Goal: Transaction & Acquisition: Purchase product/service

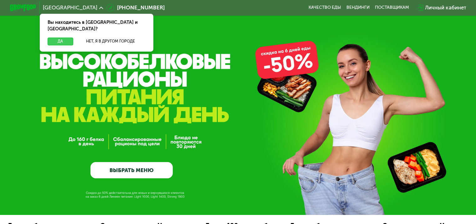
click at [64, 38] on button "Да" at bounding box center [60, 42] width 25 height 8
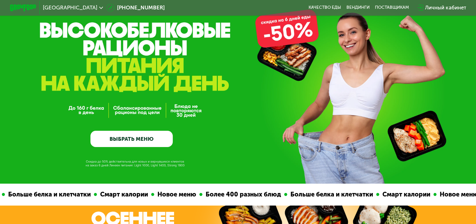
click at [144, 138] on link "ВЫБРАТЬ МЕНЮ" at bounding box center [131, 139] width 82 height 17
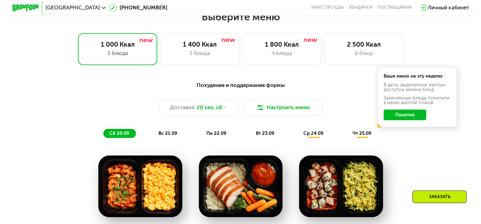
scroll to position [389, 0]
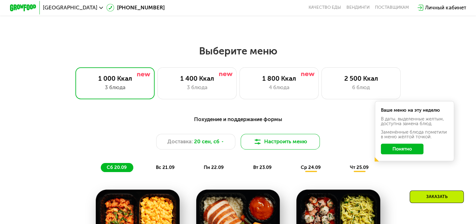
click at [281, 141] on button "Настроить меню" at bounding box center [281, 142] width 80 height 16
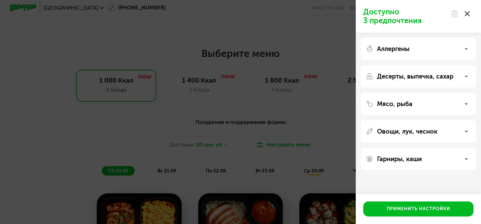
click at [422, 48] on div "Аллергены" at bounding box center [418, 49] width 105 height 8
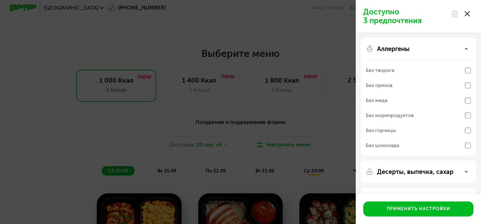
click at [422, 48] on div "Аллергены" at bounding box center [418, 49] width 105 height 8
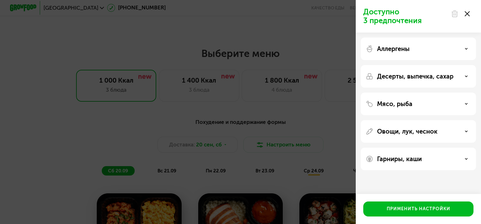
click at [432, 102] on div "Мясо, рыба" at bounding box center [418, 104] width 105 height 8
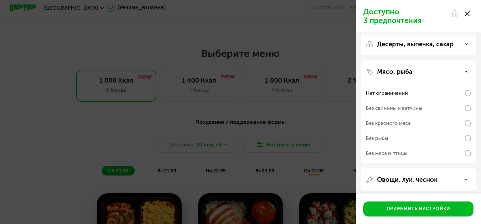
scroll to position [63, 0]
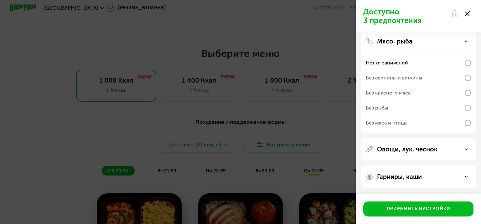
click at [385, 106] on div "Без рыбы" at bounding box center [377, 108] width 22 height 8
click at [437, 146] on div "Овощи, лук, чеснок" at bounding box center [418, 150] width 105 height 8
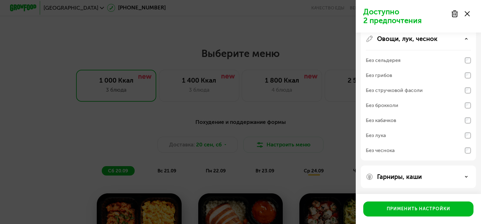
click at [426, 178] on div "Гарниры, каши" at bounding box center [418, 177] width 105 height 8
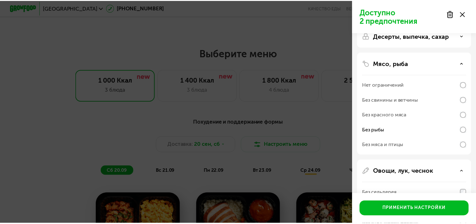
scroll to position [0, 0]
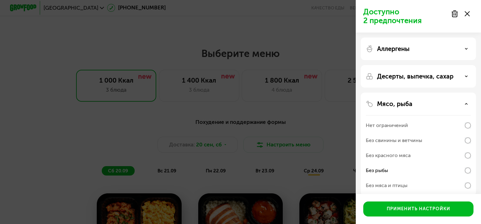
click at [413, 53] on div "Аллергены" at bounding box center [418, 49] width 115 height 23
click at [470, 49] on div "Аллергены" at bounding box center [418, 49] width 105 height 8
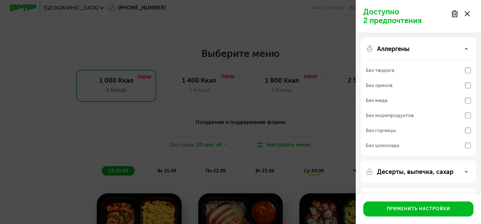
click at [470, 49] on div "Аллергены" at bounding box center [418, 49] width 105 height 8
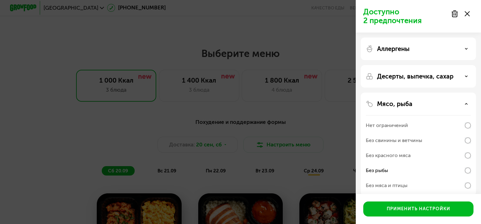
click at [458, 75] on div "Десерты, выпечка, сахар" at bounding box center [418, 77] width 105 height 8
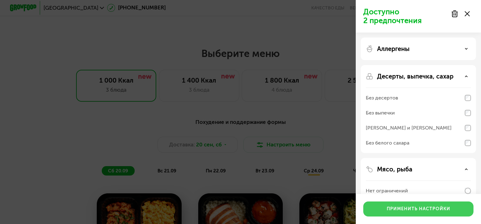
click at [443, 208] on div "Применить настройки" at bounding box center [419, 209] width 64 height 6
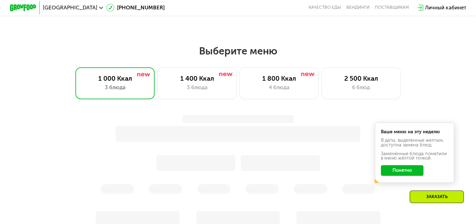
click at [412, 173] on button "Понятно" at bounding box center [402, 170] width 43 height 11
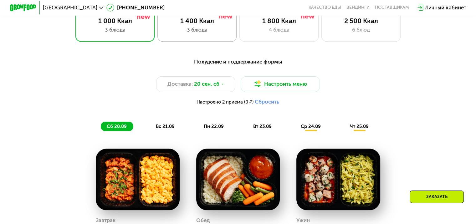
scroll to position [389, 0]
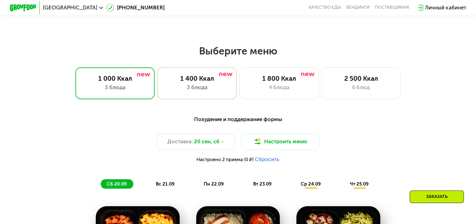
click at [206, 86] on div "3 блюда" at bounding box center [196, 88] width 65 height 8
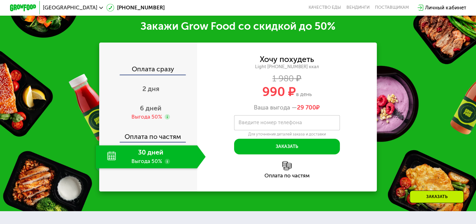
scroll to position [828, 0]
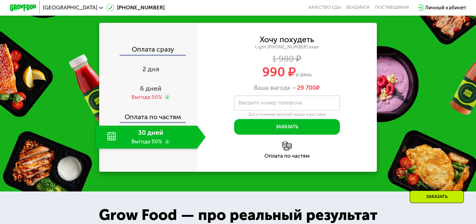
click at [160, 141] on div "30 дней Выгода 50%" at bounding box center [146, 137] width 101 height 23
click at [153, 92] on span "6 дней" at bounding box center [151, 89] width 22 height 8
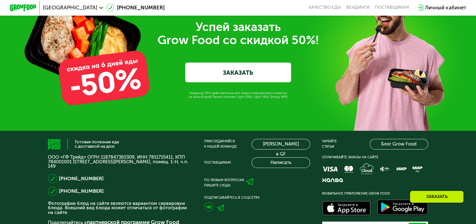
scroll to position [2080, 0]
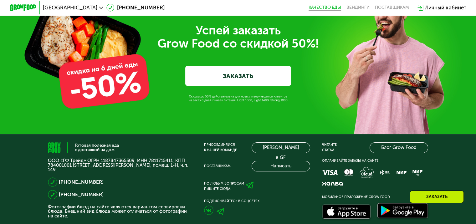
click at [334, 8] on link "Качество еды" at bounding box center [325, 7] width 33 height 5
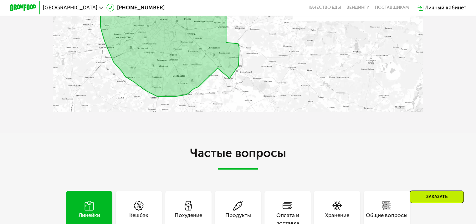
scroll to position [1798, 0]
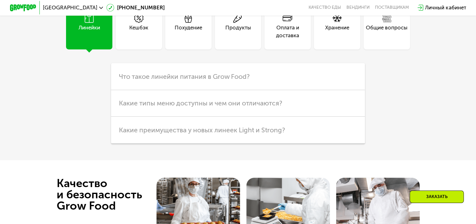
click at [188, 40] on div "Похудение" at bounding box center [189, 32] width 28 height 16
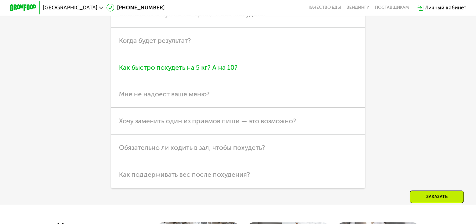
scroll to position [1829, 0]
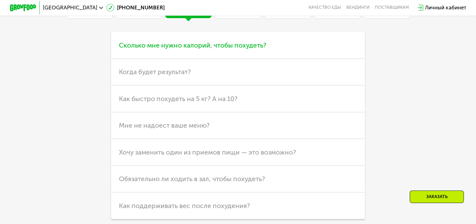
click at [232, 49] on span "Сколько мне нужно калорий, чтобы похудеть?" at bounding box center [192, 45] width 147 height 8
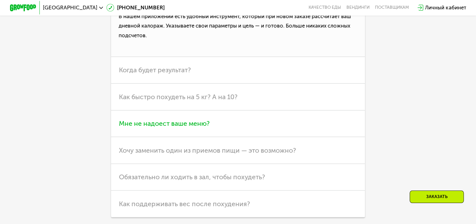
scroll to position [1892, 0]
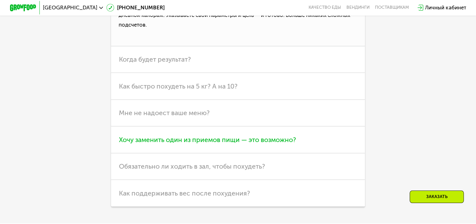
click at [277, 144] on span "Хочу заменить один из приемов пищи — это возможно?" at bounding box center [207, 140] width 177 height 8
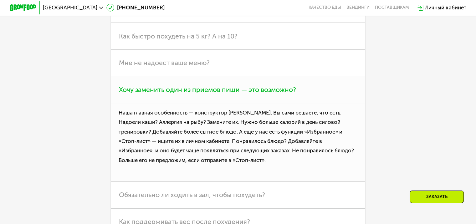
click at [269, 103] on h3 "Хочу заменить один из приемов пищи — это возможно?" at bounding box center [238, 89] width 254 height 27
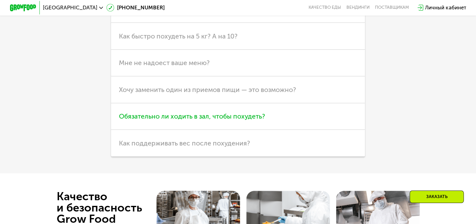
click at [257, 120] on span "Обязательно ли ходить в зал, чтобы похудеть?" at bounding box center [192, 116] width 146 height 8
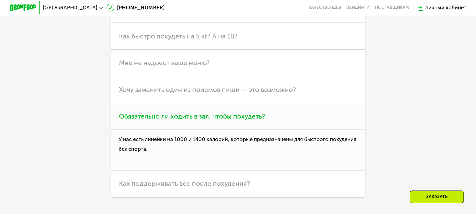
click at [257, 120] on span "Обязательно ли ходить в зал, чтобы похудеть?" at bounding box center [192, 116] width 146 height 8
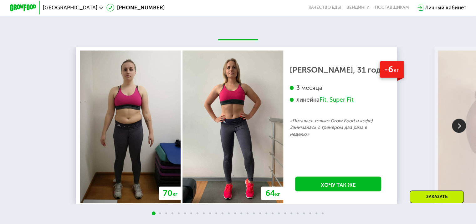
scroll to position [1266, 0]
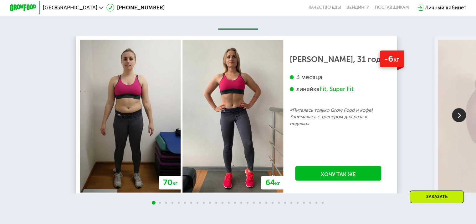
click at [463, 122] on img at bounding box center [459, 115] width 14 height 14
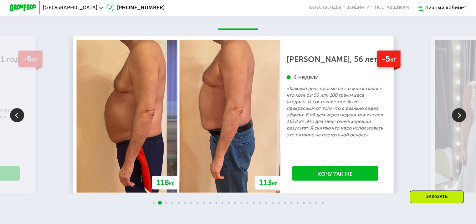
click at [463, 122] on img at bounding box center [459, 115] width 14 height 14
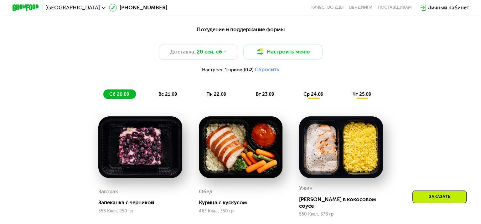
scroll to position [452, 0]
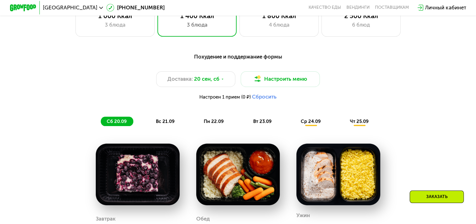
click at [260, 100] on button "Сбросить" at bounding box center [264, 97] width 25 height 7
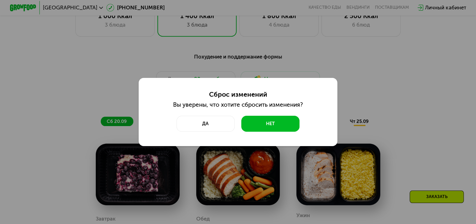
click at [367, 85] on div "Сброс изменений Вы уверены, что хотите сбросить изменения? Да Нет" at bounding box center [238, 112] width 476 height 224
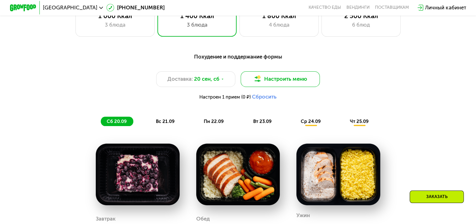
click at [279, 80] on button "Настроить меню" at bounding box center [281, 79] width 80 height 16
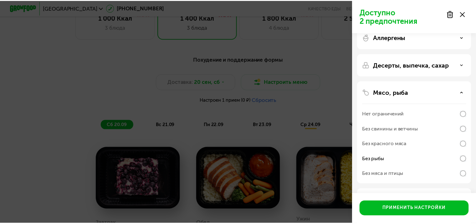
scroll to position [31, 0]
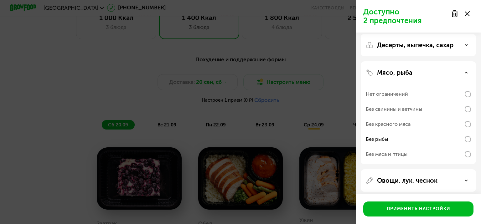
click at [305, 116] on div "Доступно 2 предпочтения Аллергены Десерты, выпечка, сахар Мясо, рыба Нет ограни…" at bounding box center [240, 112] width 481 height 224
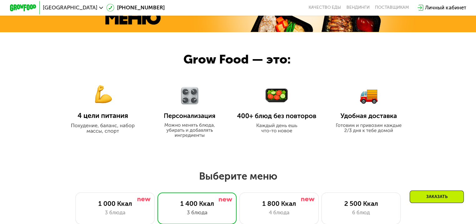
scroll to position [452, 0]
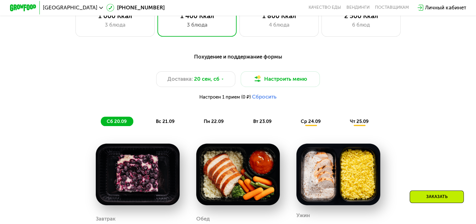
click at [168, 121] on span "вс 21.09" at bounding box center [165, 122] width 19 height 6
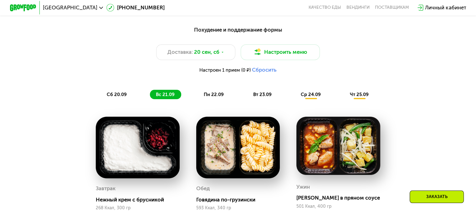
scroll to position [515, 0]
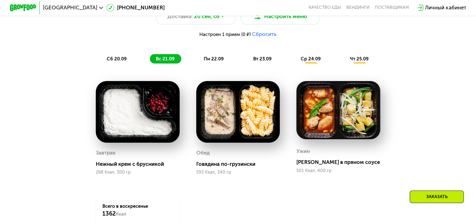
click at [217, 60] on span "пн 22.09" at bounding box center [214, 59] width 20 height 6
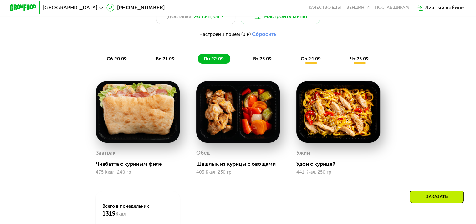
click at [258, 59] on span "вт 23.09" at bounding box center [262, 59] width 18 height 6
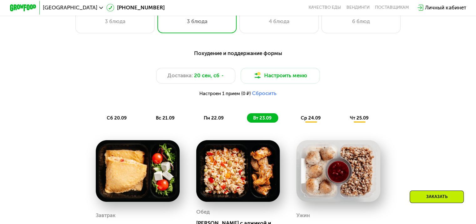
scroll to position [421, 0]
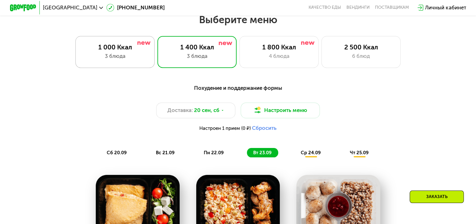
click at [96, 64] on div "1 000 Ккал 3 блюда" at bounding box center [115, 52] width 80 height 32
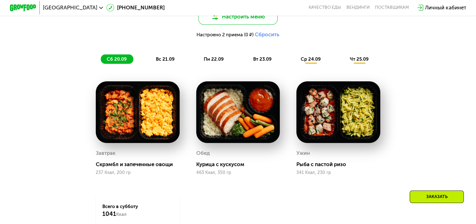
scroll to position [515, 0]
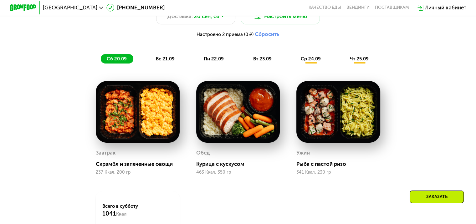
click at [170, 57] on div "Похудение и поддержание формы Доставка: 20 сен, сб Настроить меню Настроено 2 п…" at bounding box center [238, 27] width 392 height 74
click at [168, 59] on span "вс 21.09" at bounding box center [165, 59] width 19 height 6
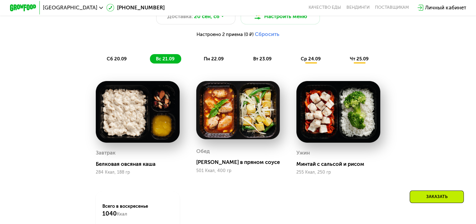
click at [218, 59] on span "пн 22.09" at bounding box center [214, 59] width 20 height 6
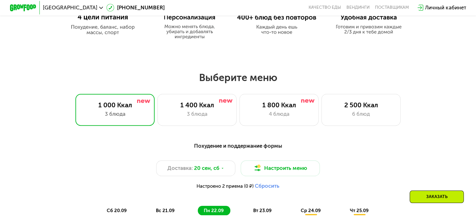
scroll to position [358, 0]
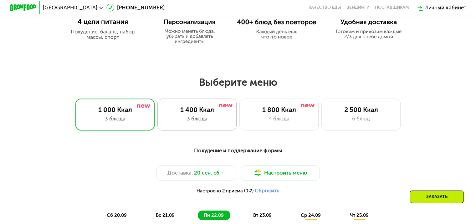
click at [186, 111] on div "1 400 Ккал" at bounding box center [196, 110] width 65 height 8
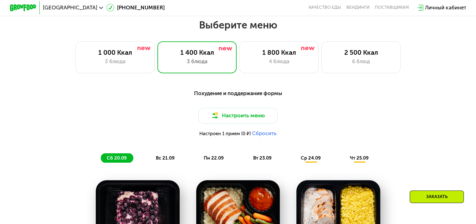
scroll to position [483, 0]
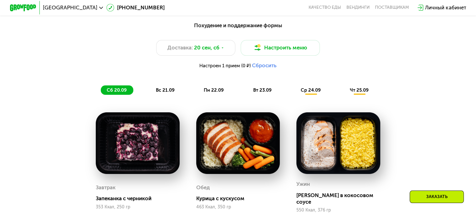
click at [306, 95] on div "ср 24.09" at bounding box center [311, 89] width 33 height 9
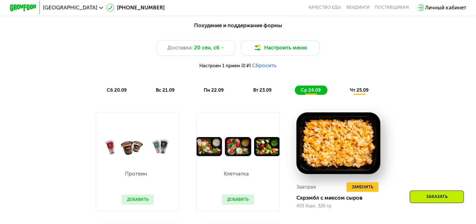
scroll to position [515, 0]
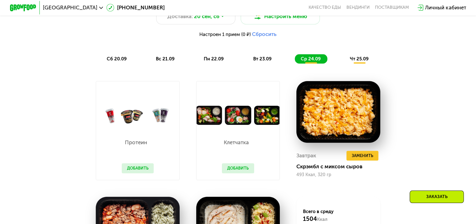
click at [357, 60] on span "чт 25.09" at bounding box center [359, 59] width 19 height 6
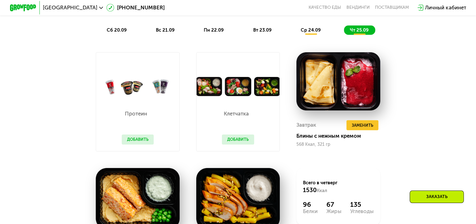
scroll to position [577, 0]
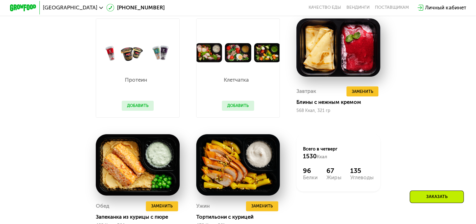
click at [133, 111] on button "Добавить" at bounding box center [138, 106] width 32 height 10
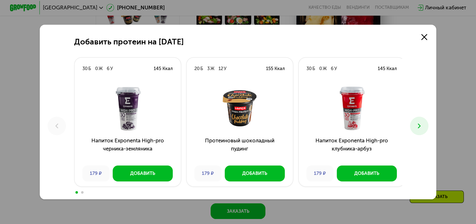
scroll to position [640, 0]
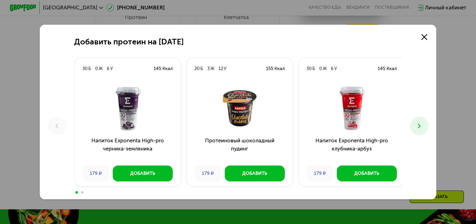
click at [421, 126] on use at bounding box center [419, 126] width 3 height 5
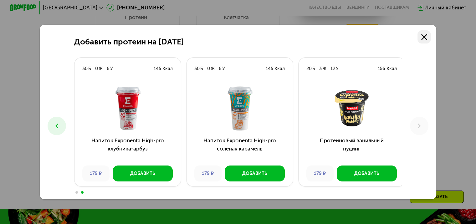
click at [429, 37] on link at bounding box center [424, 36] width 13 height 13
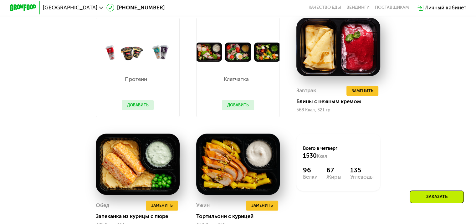
scroll to position [577, 0]
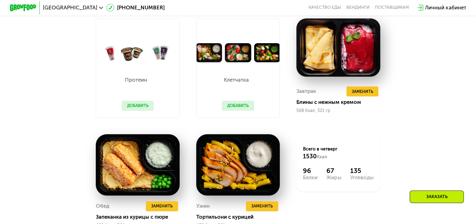
click at [239, 104] on div "Клетчатка Добавить" at bounding box center [237, 89] width 45 height 55
click at [240, 111] on button "Добавить" at bounding box center [238, 106] width 32 height 10
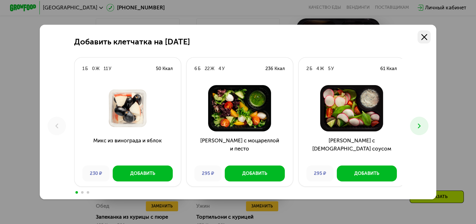
click at [427, 35] on use at bounding box center [424, 37] width 6 height 6
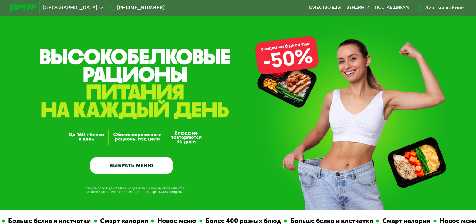
scroll to position [0, 0]
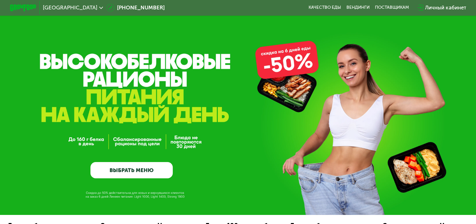
click at [146, 170] on link "ВЫБРАТЬ МЕНЮ" at bounding box center [131, 170] width 82 height 17
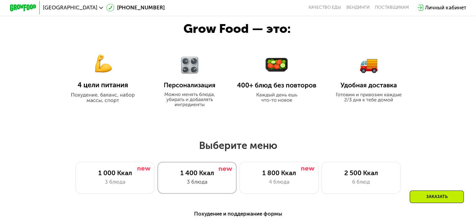
scroll to position [264, 0]
